Goal: Information Seeking & Learning: Learn about a topic

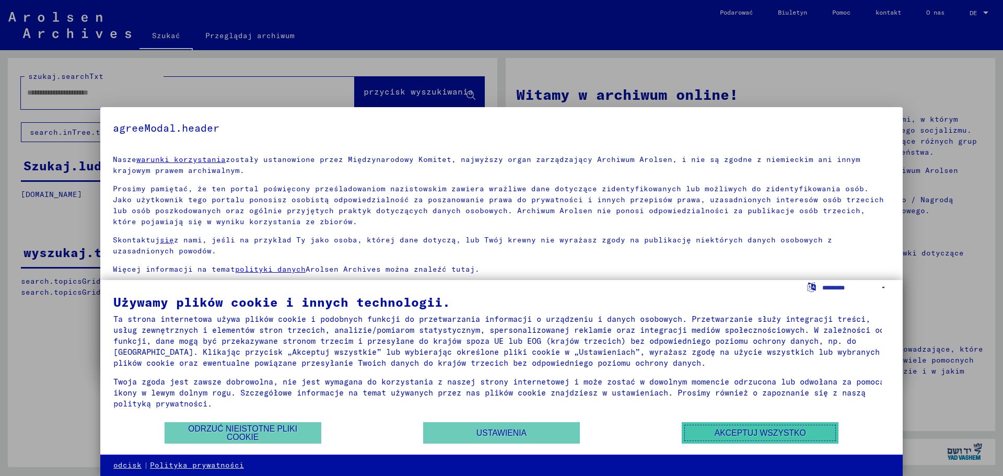
click at [726, 429] on font "Akceptuj wszystko" at bounding box center [759, 432] width 91 height 9
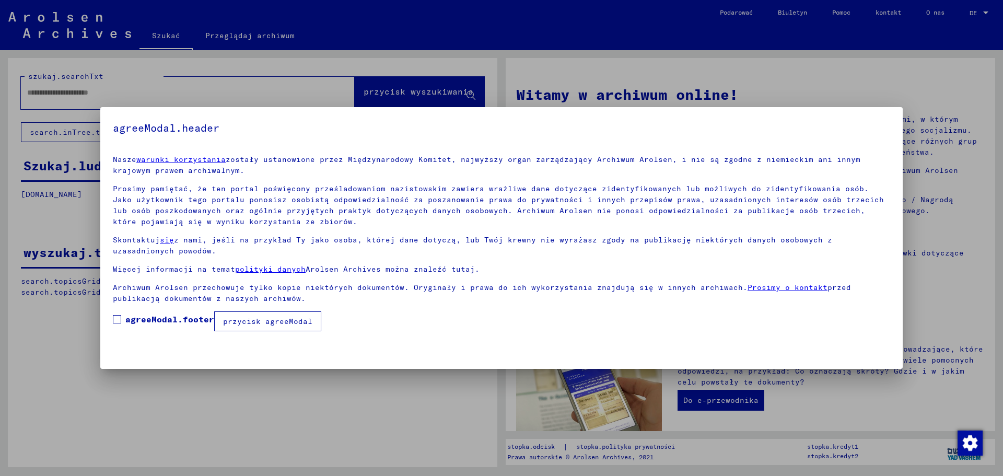
click at [111, 319] on mat-dialog-content "Nasze warunki korzystania zostały ustanowione przez Międzynarodowy Komitet, naj…" at bounding box center [501, 239] width 802 height 184
click at [116, 318] on span at bounding box center [117, 319] width 8 height 8
click at [257, 319] on font "przycisk agreeModal" at bounding box center [267, 320] width 89 height 9
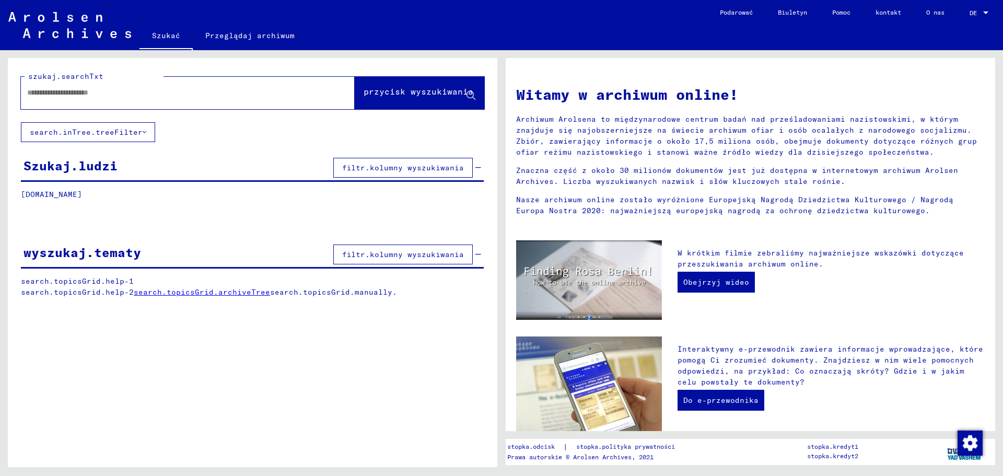
click at [108, 95] on input "text" at bounding box center [175, 92] width 296 height 11
type input "*******"
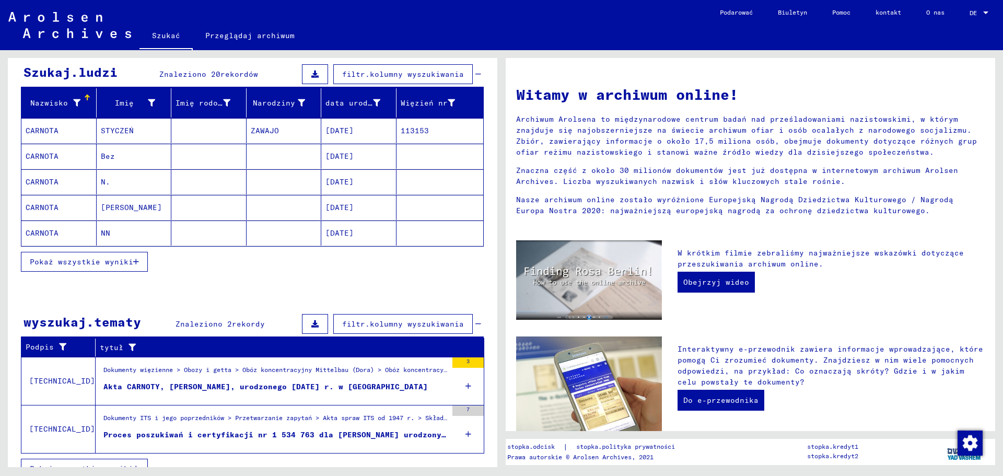
scroll to position [111, 0]
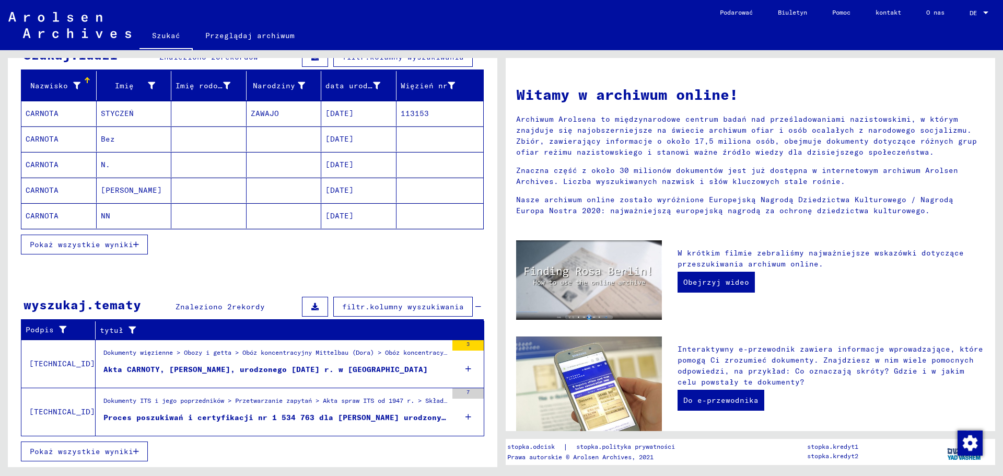
click at [279, 356] on div "Dokumenty więzienne > Obozy i getta > Obóz koncentracyjny Mittelbau (Dora) > Ob…" at bounding box center [275, 355] width 344 height 15
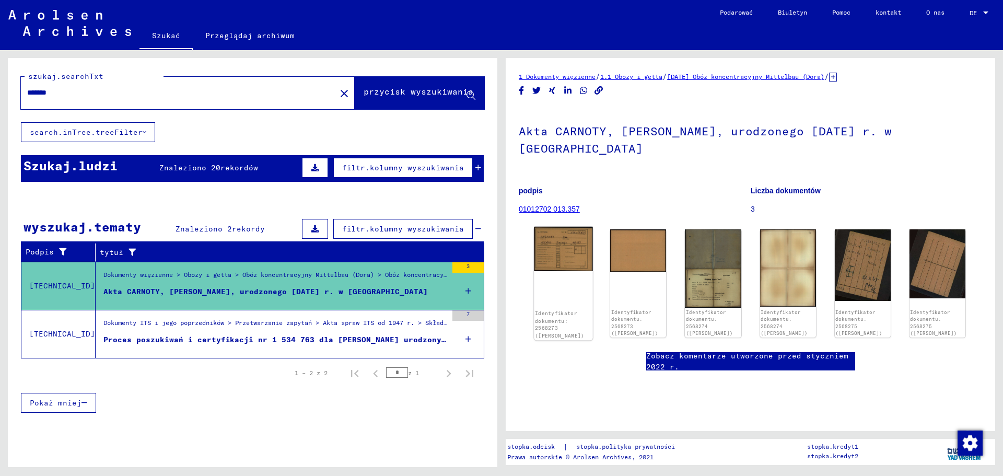
click at [568, 231] on img at bounding box center [563, 249] width 59 height 44
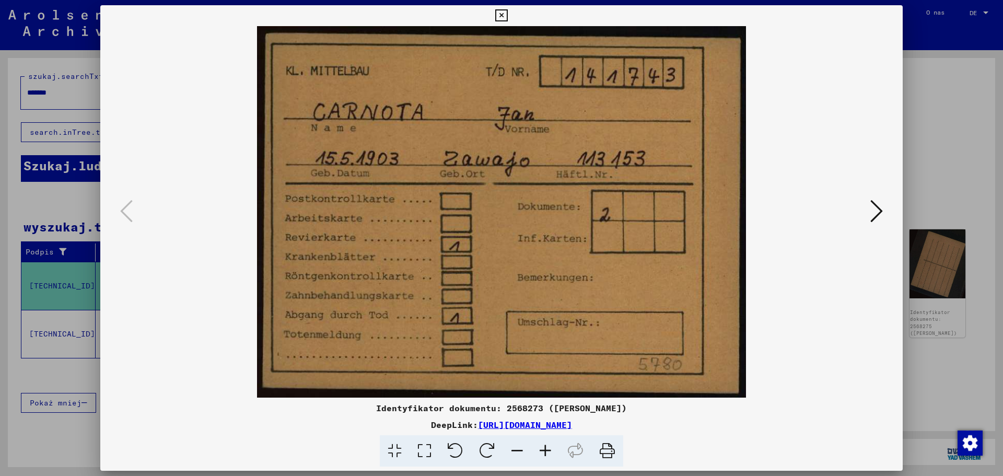
click at [876, 207] on icon at bounding box center [876, 210] width 13 height 25
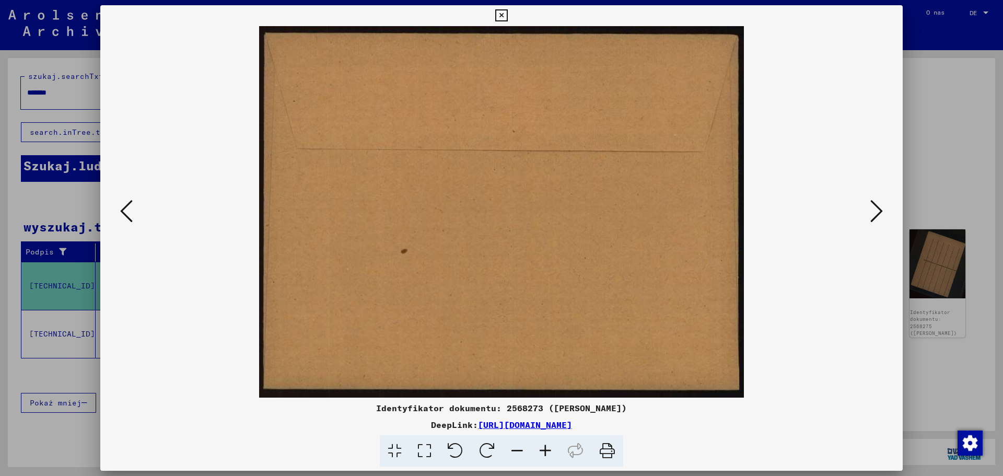
click at [871, 210] on icon at bounding box center [876, 210] width 13 height 25
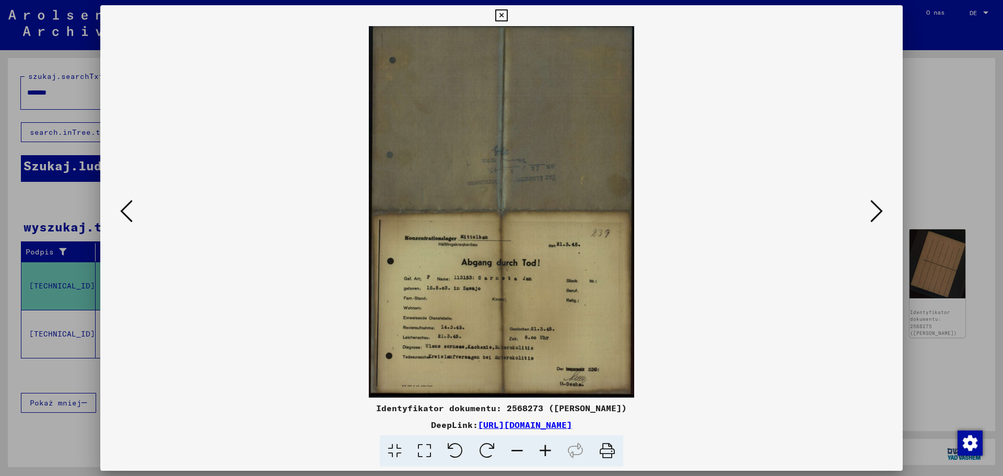
click at [547, 450] on icon at bounding box center [545, 451] width 28 height 32
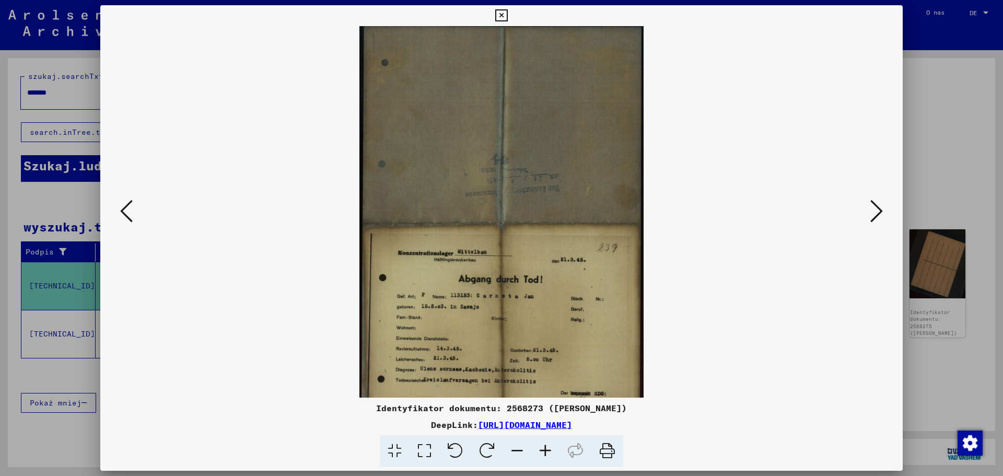
click at [547, 450] on icon at bounding box center [545, 451] width 28 height 32
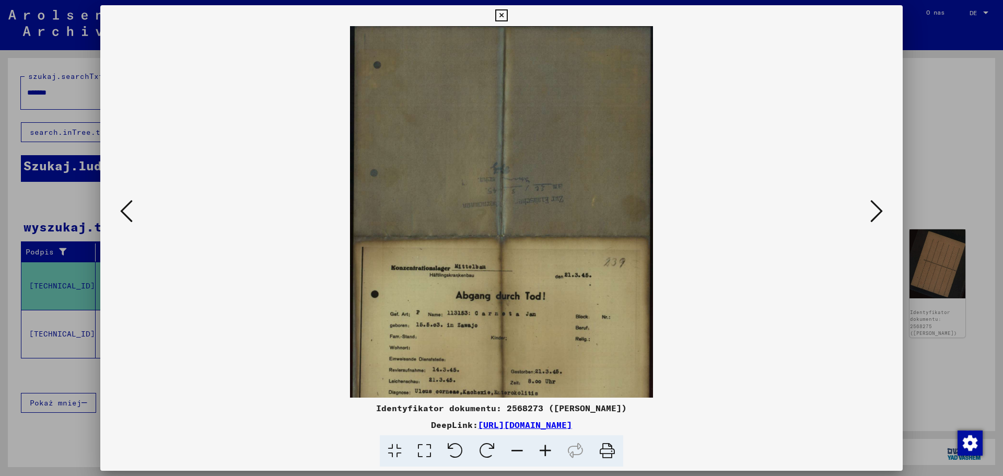
click at [547, 450] on icon at bounding box center [545, 451] width 28 height 32
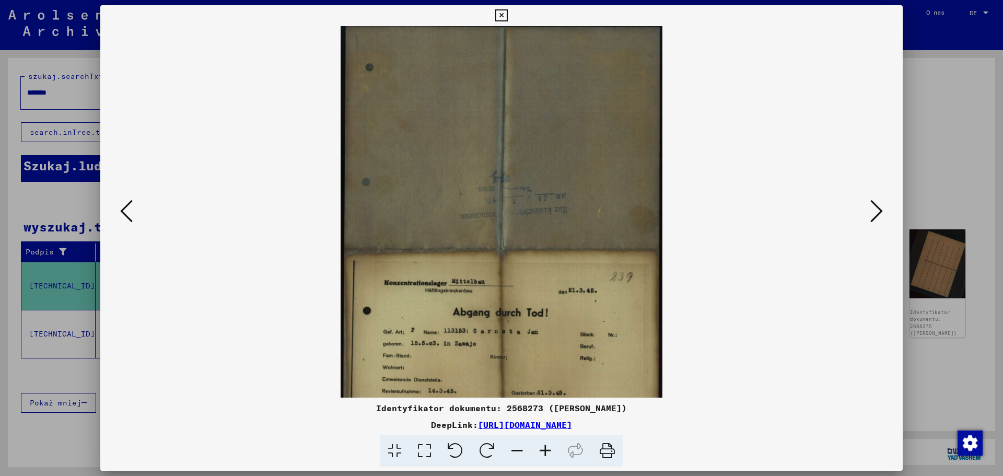
click at [547, 450] on icon at bounding box center [545, 451] width 28 height 32
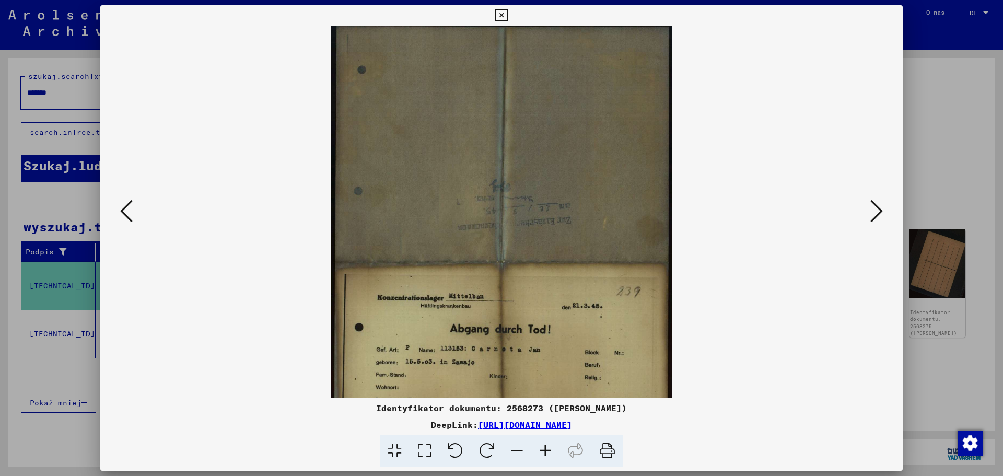
click at [547, 450] on icon at bounding box center [545, 451] width 28 height 32
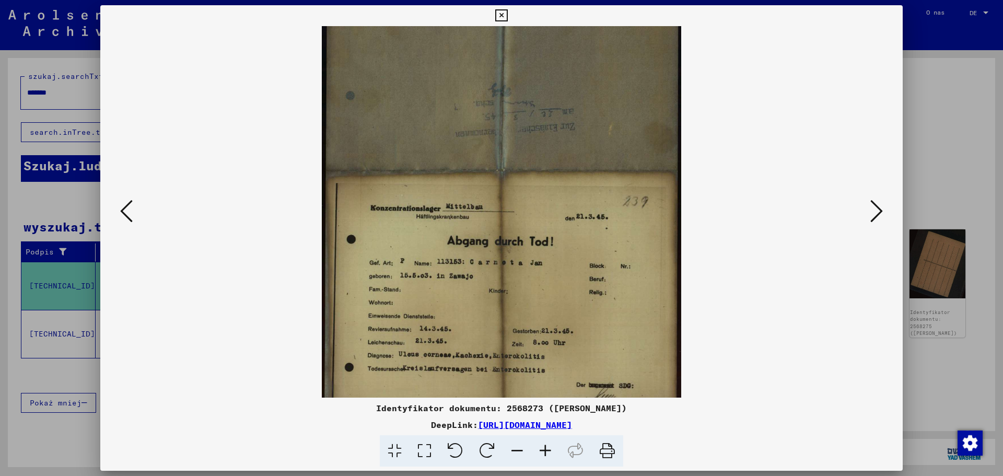
scroll to position [131, 0]
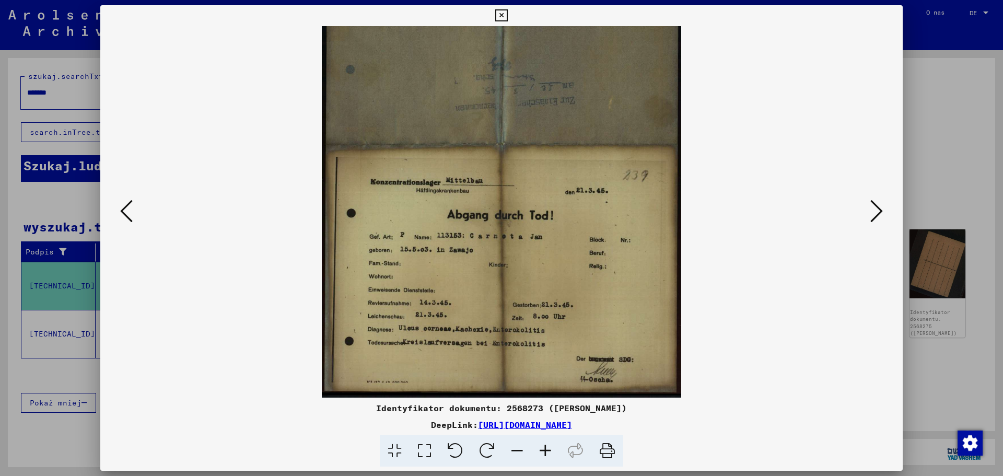
drag, startPoint x: 519, startPoint y: 316, endPoint x: 534, endPoint y: 131, distance: 186.6
click at [534, 131] on img at bounding box center [501, 147] width 359 height 502
click at [874, 207] on icon at bounding box center [876, 210] width 13 height 25
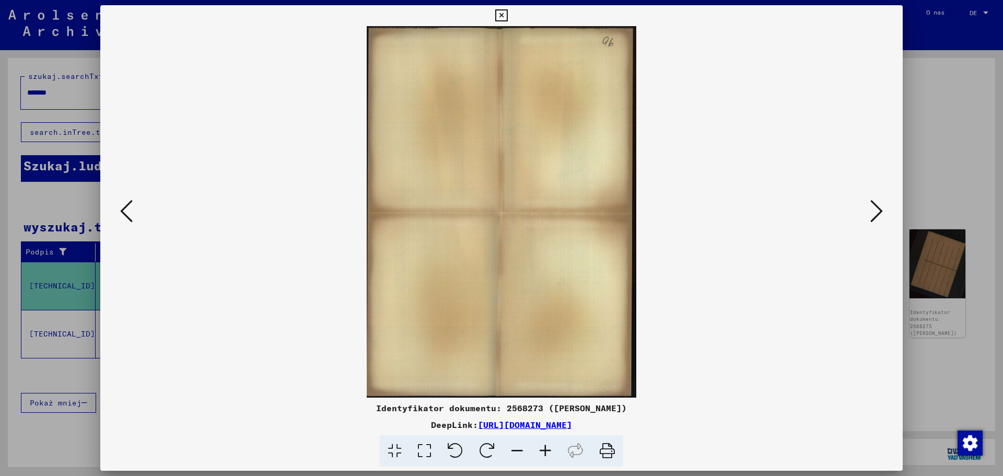
click at [874, 207] on icon at bounding box center [876, 210] width 13 height 25
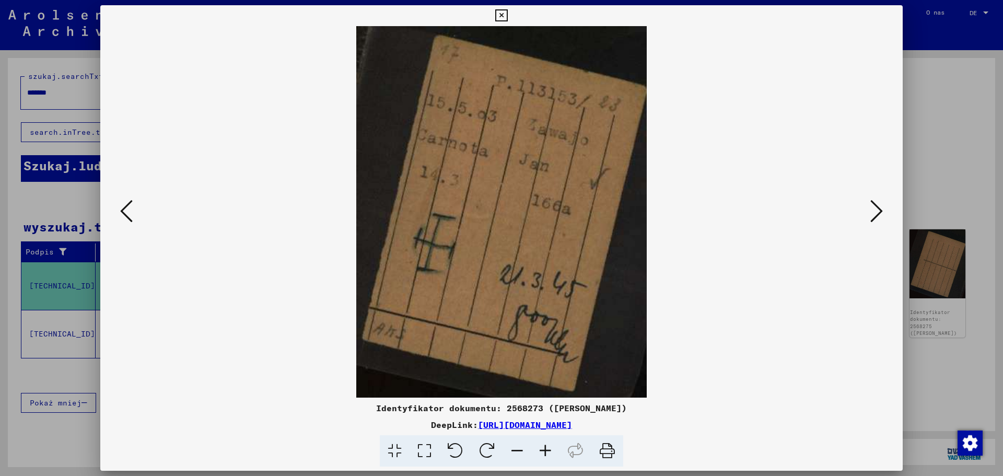
drag, startPoint x: 423, startPoint y: 281, endPoint x: 409, endPoint y: 237, distance: 46.6
click at [420, 280] on img at bounding box center [501, 211] width 290 height 371
click at [873, 212] on icon at bounding box center [876, 210] width 13 height 25
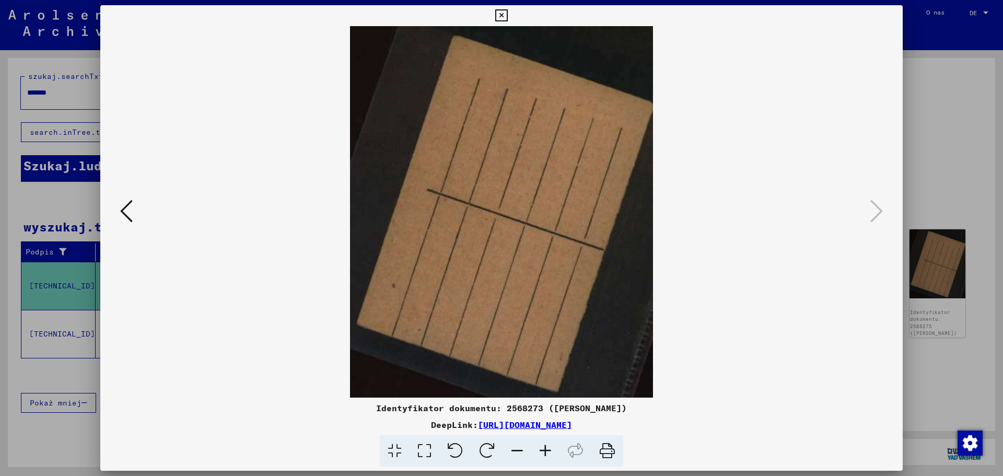
click at [572, 425] on font "[URL][DOMAIN_NAME]" at bounding box center [525, 424] width 94 height 10
click at [931, 120] on div at bounding box center [501, 238] width 1003 height 476
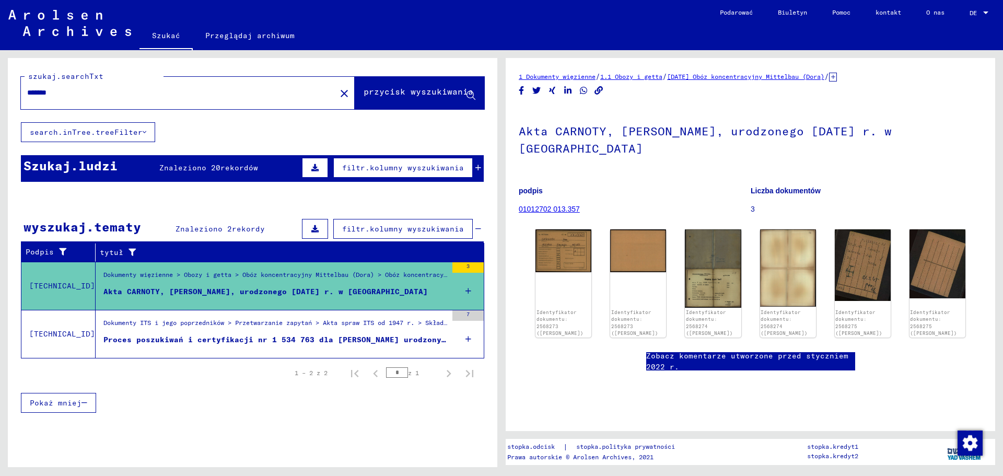
click at [309, 337] on font "Proces poszukiwań i certyfikacji nr 1 534 763 dla [PERSON_NAME] urodzony [DATE]" at bounding box center [288, 339] width 371 height 9
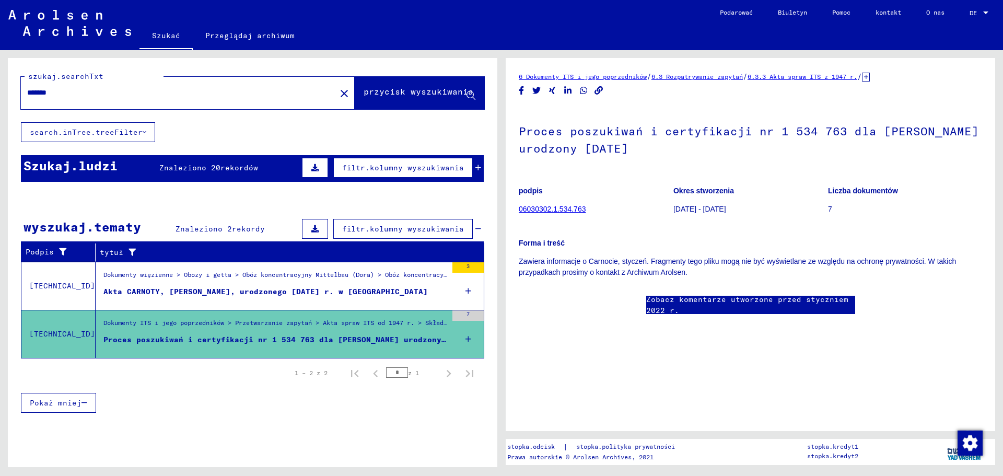
click at [528, 211] on font "06030302.1.534.763" at bounding box center [552, 209] width 67 height 8
click at [534, 207] on font "06030302.1.534.763" at bounding box center [552, 209] width 67 height 8
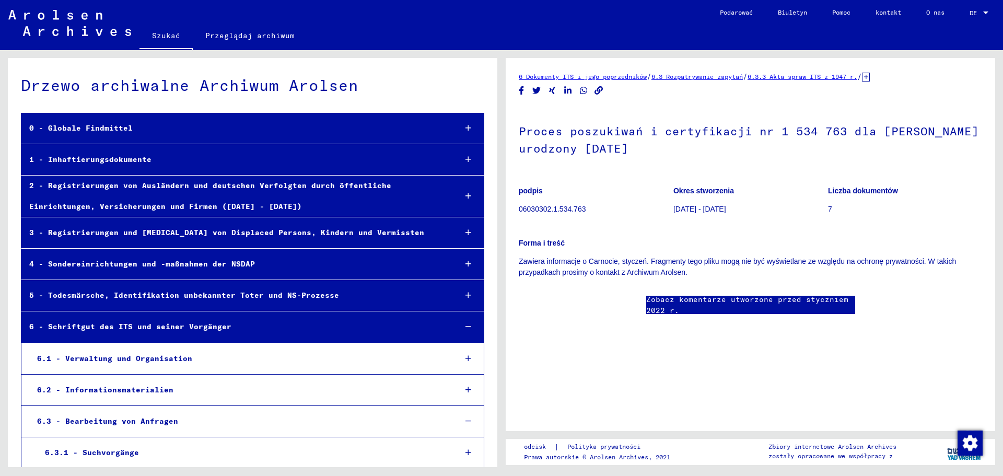
scroll to position [16808, 0]
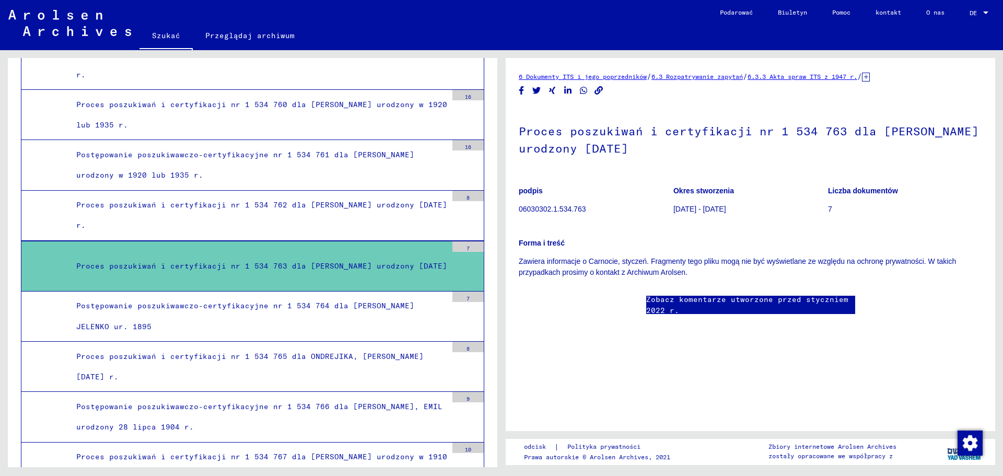
click at [256, 217] on div "Proces poszukiwań i certyfikacji nr 1 534 762 dla [PERSON_NAME] urodzony [DATE]…" at bounding box center [257, 215] width 379 height 41
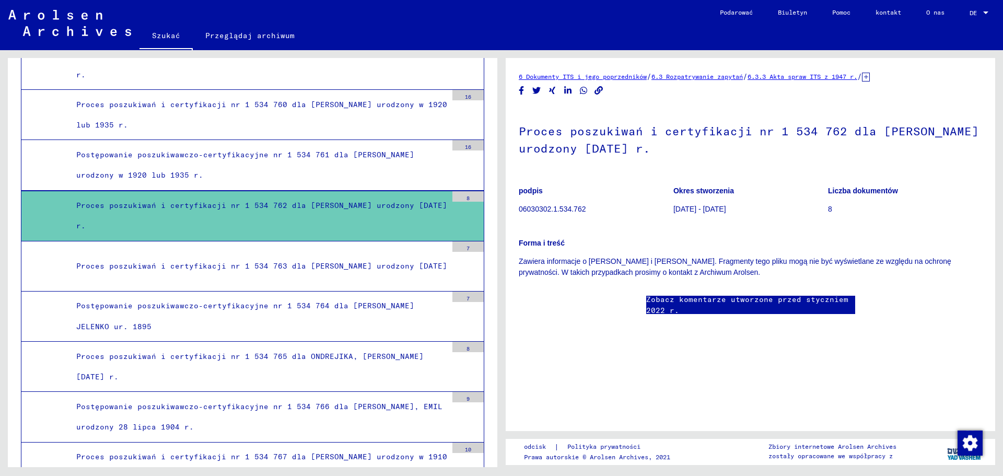
click at [190, 169] on div "Postępowanie poszukiwawczo-certyfikacyjne nr 1 534 761 dla [PERSON_NAME] urodzo…" at bounding box center [257, 165] width 379 height 41
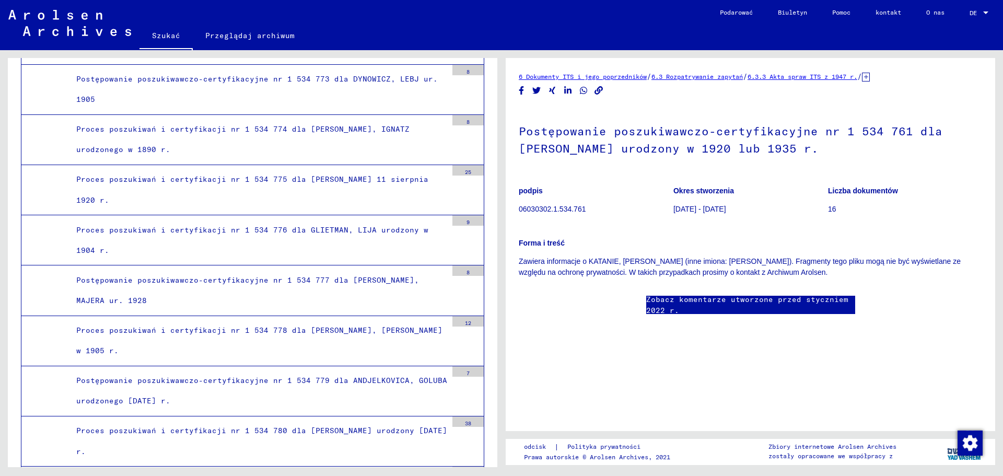
click at [271, 336] on div "Proces poszukiwań i certyfikacji nr 1 534 778 dla [PERSON_NAME], [PERSON_NAME] …" at bounding box center [257, 340] width 379 height 41
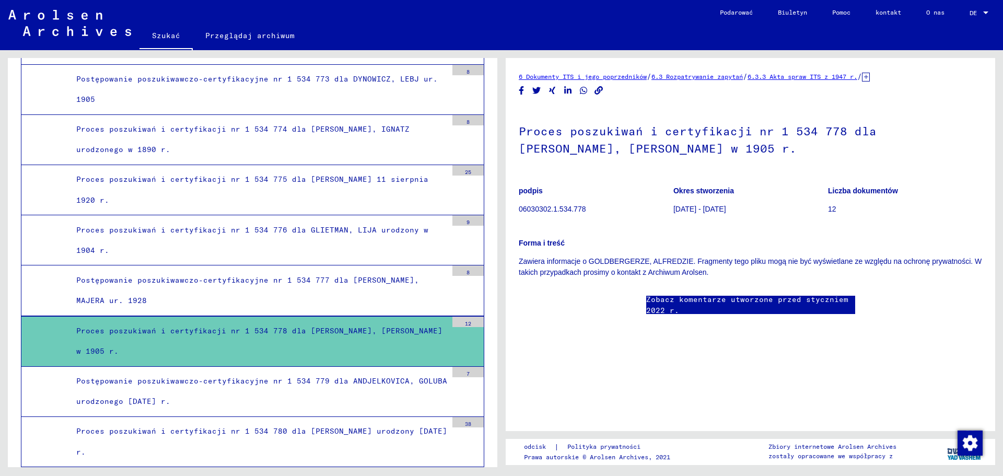
click at [268, 385] on font "Postępowanie poszukiwawczo-certyfikacyjne nr 1 534 779 dla ANDJELKOVICA, GOLUBA…" at bounding box center [261, 391] width 371 height 30
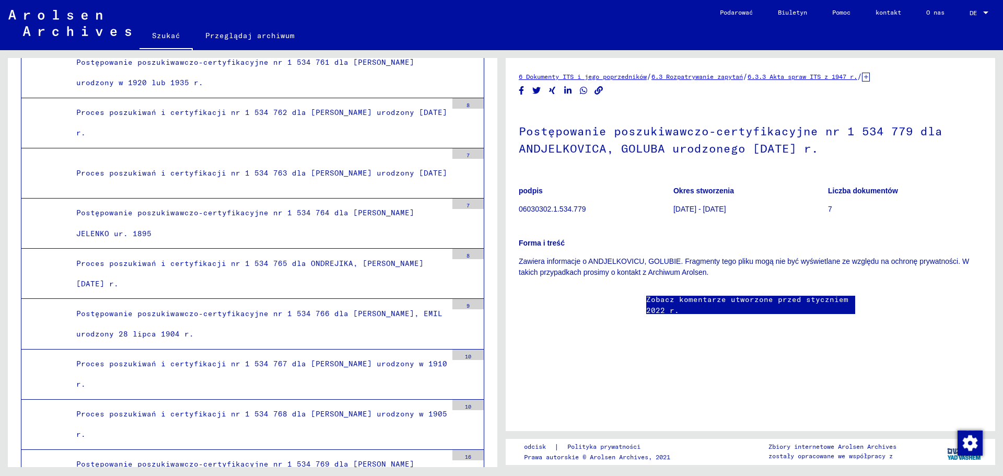
scroll to position [16703, 0]
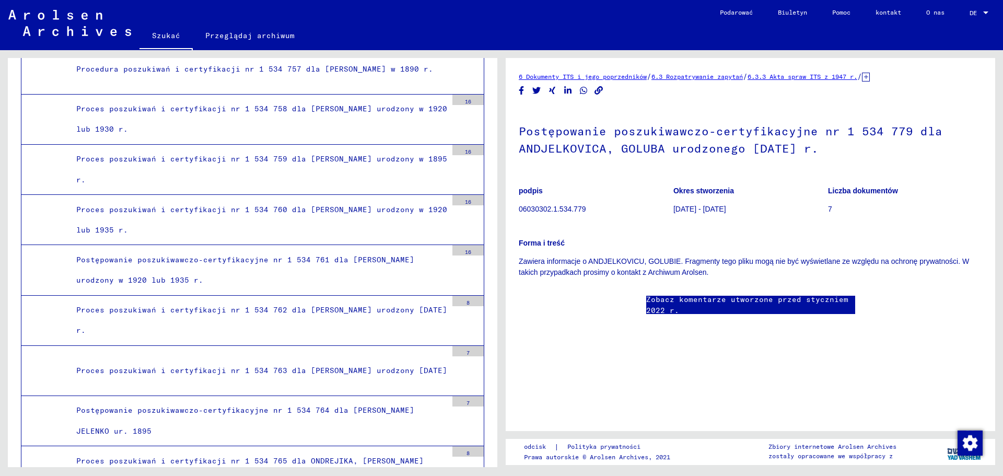
click at [285, 201] on div "Proces poszukiwań i certyfikacji nr 1 534 760 dla [PERSON_NAME] urodzony w 1920…" at bounding box center [257, 219] width 379 height 41
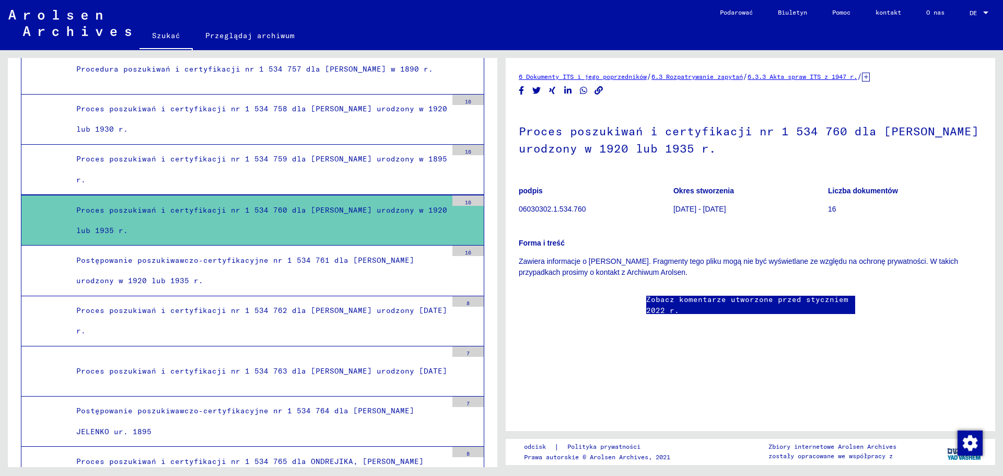
click at [297, 178] on div "Proces poszukiwań i certyfikacji nr 1 534 759 dla [PERSON_NAME] urodzony w 1895…" at bounding box center [257, 169] width 379 height 41
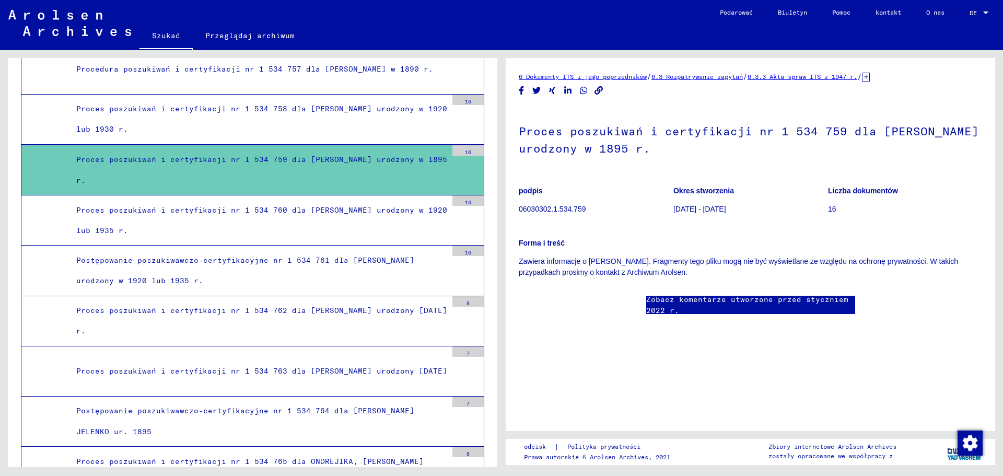
click at [837, 78] on font "6.3.3 Akta spraw ITS z 1947 r." at bounding box center [802, 77] width 110 height 8
